Goal: Book appointment/travel/reservation

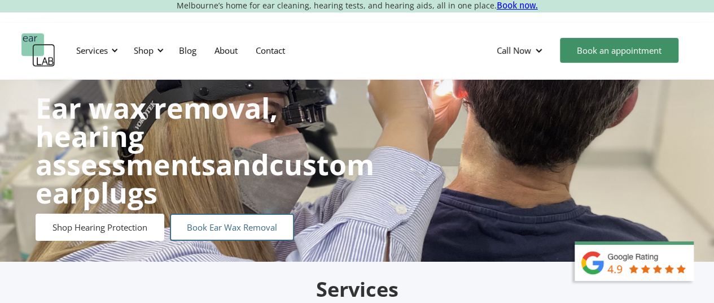
click at [243, 217] on link "Book Ear Wax Removal" at bounding box center [232, 226] width 124 height 27
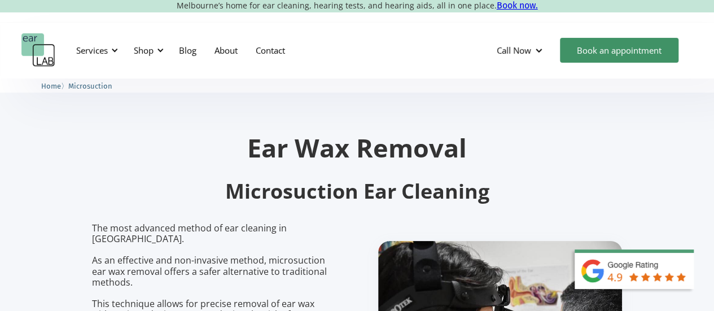
scroll to position [113, 0]
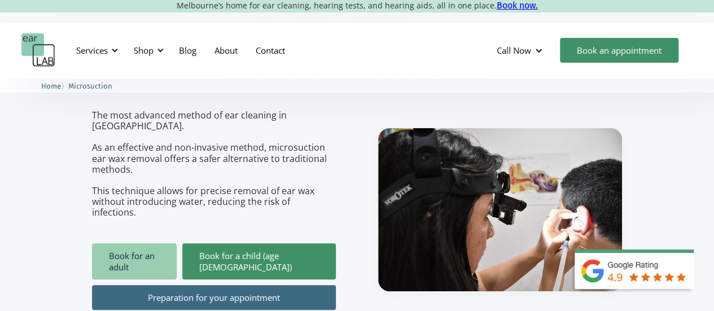
click at [149, 243] on link "Book for an adult" at bounding box center [134, 261] width 85 height 36
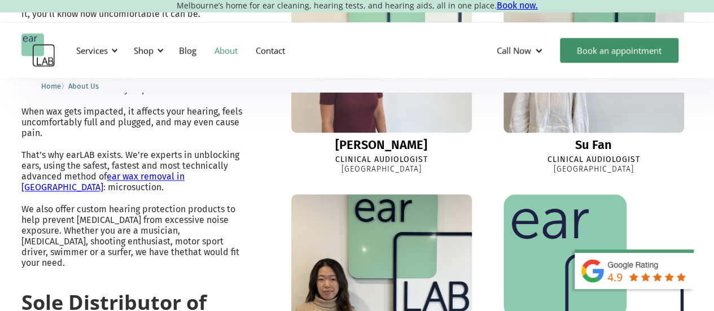
scroll to position [621, 0]
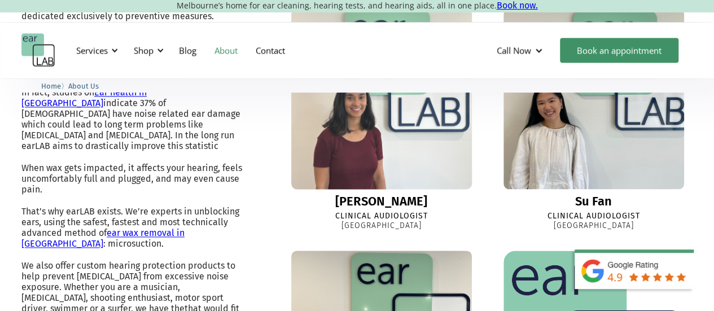
click at [353, 156] on img at bounding box center [381, 98] width 199 height 199
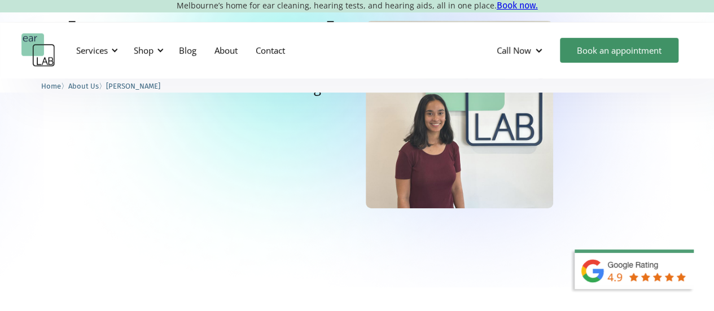
scroll to position [113, 0]
